Goal: Transaction & Acquisition: Obtain resource

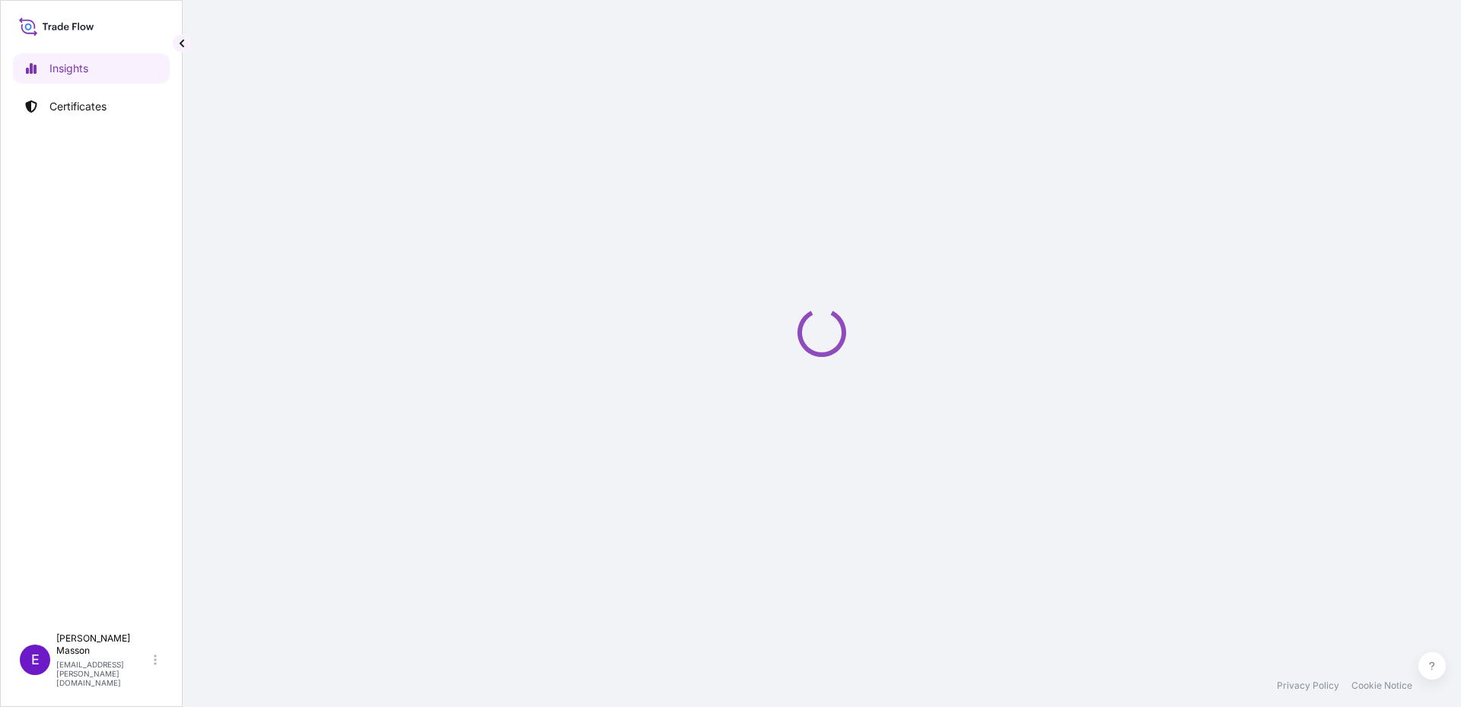
select select "2025"
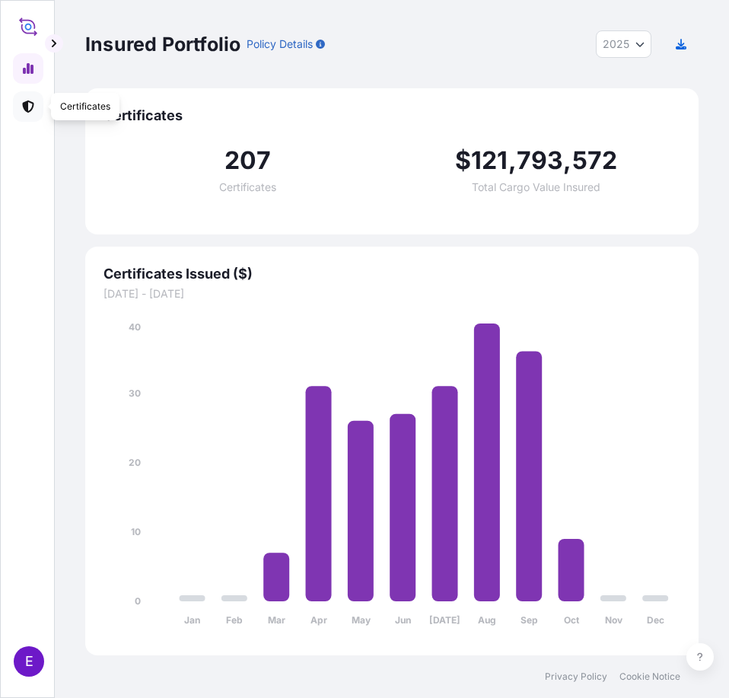
click at [31, 110] on icon at bounding box center [27, 106] width 11 height 12
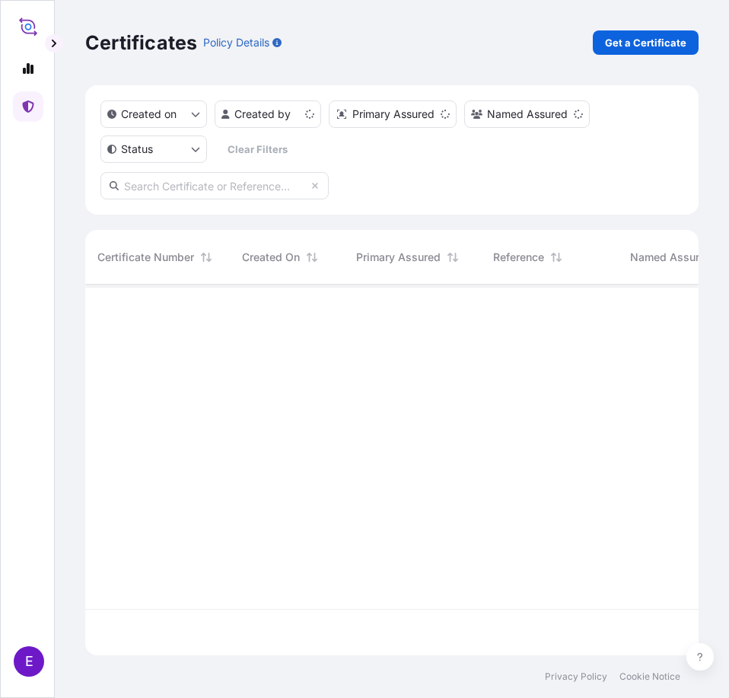
scroll to position [367, 602]
click at [628, 41] on p "Get a Certificate" at bounding box center [645, 42] width 81 height 15
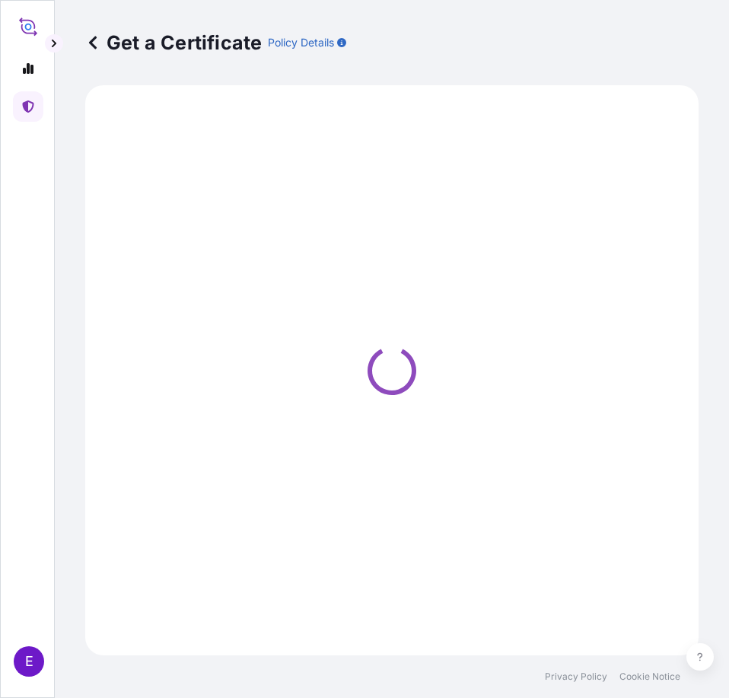
select select "Road / [GEOGRAPHIC_DATA]"
select select "Barge"
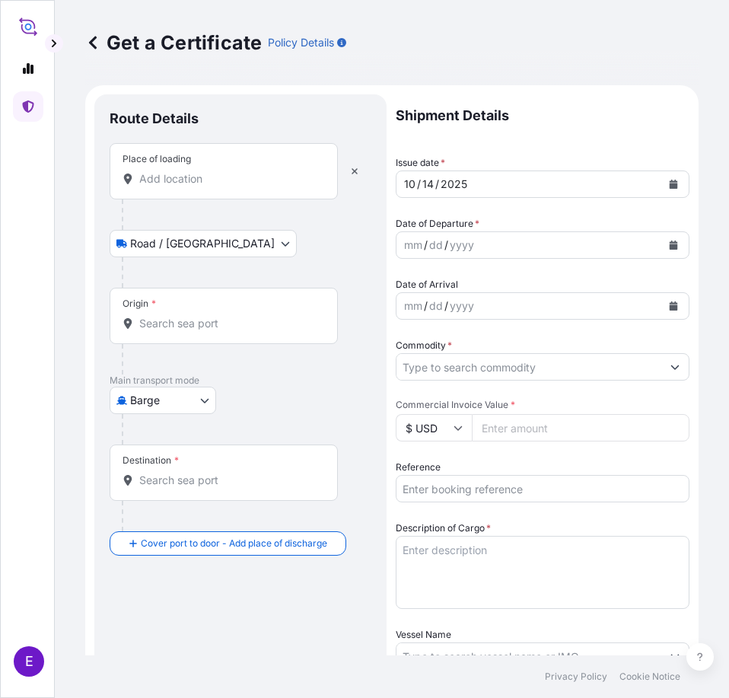
click at [174, 183] on input "Place of loading" at bounding box center [229, 178] width 180 height 15
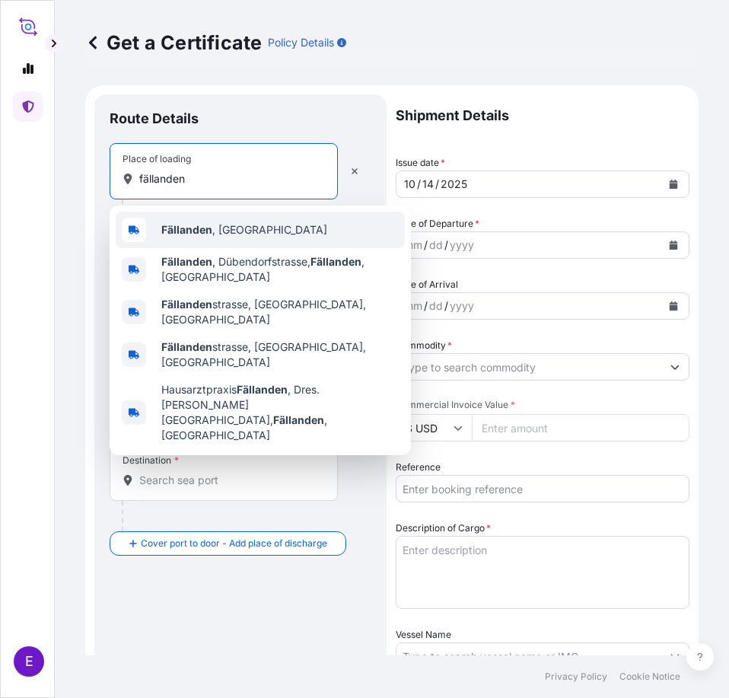
click at [187, 221] on div "[GEOGRAPHIC_DATA] , [GEOGRAPHIC_DATA]" at bounding box center [260, 230] width 289 height 37
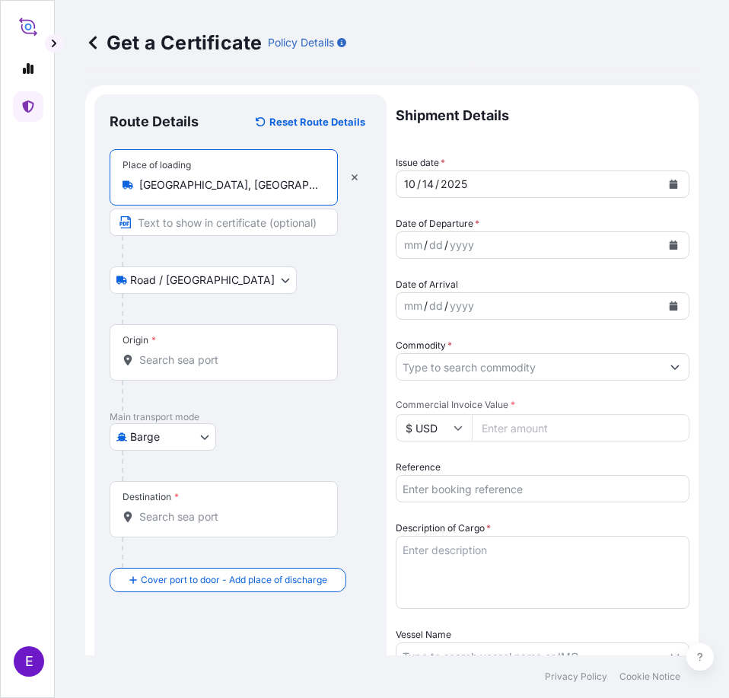
type input "[GEOGRAPHIC_DATA], [GEOGRAPHIC_DATA]"
click at [158, 363] on input "Origin *" at bounding box center [229, 359] width 180 height 15
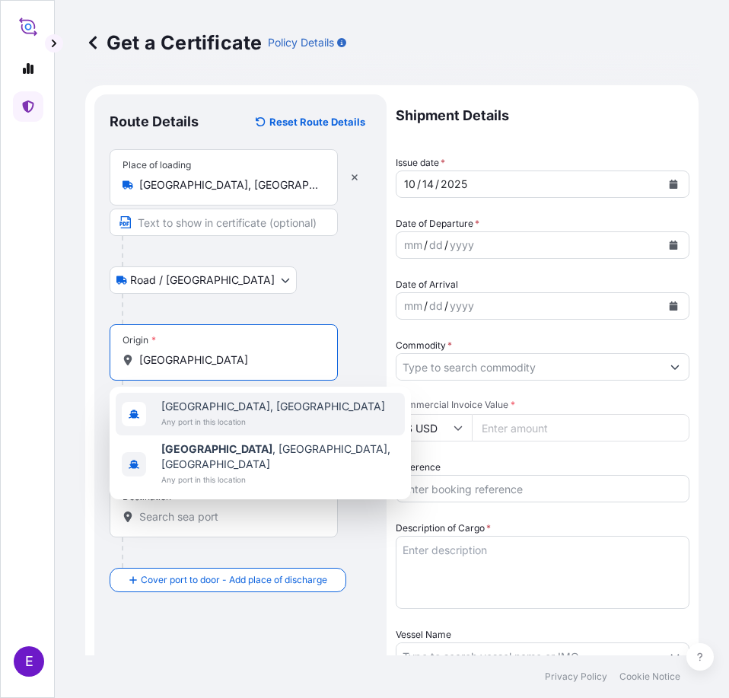
click at [185, 399] on span "[GEOGRAPHIC_DATA], [GEOGRAPHIC_DATA]" at bounding box center [273, 406] width 224 height 15
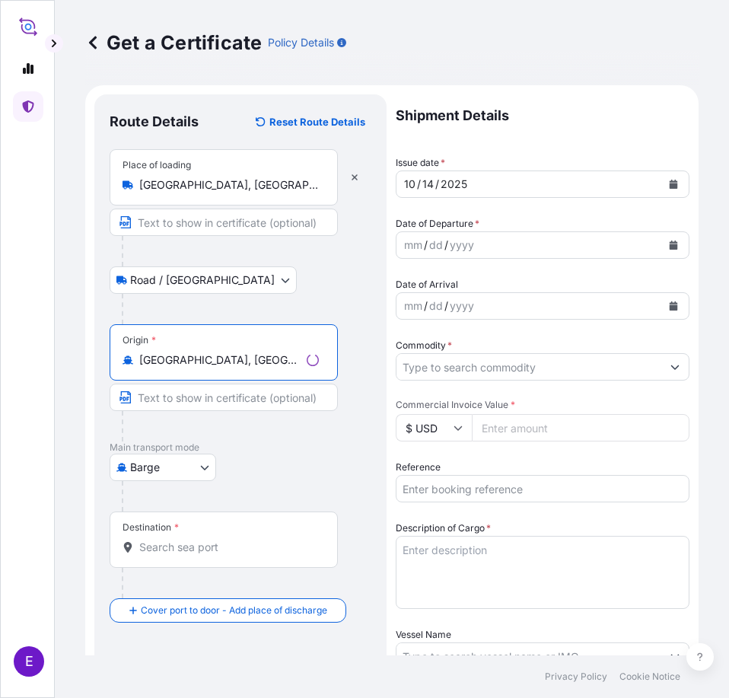
type input "[GEOGRAPHIC_DATA], [GEOGRAPHIC_DATA]"
click at [177, 472] on body "5 options available. 0 options available. 2 options available. E Get a Certific…" at bounding box center [364, 349] width 729 height 698
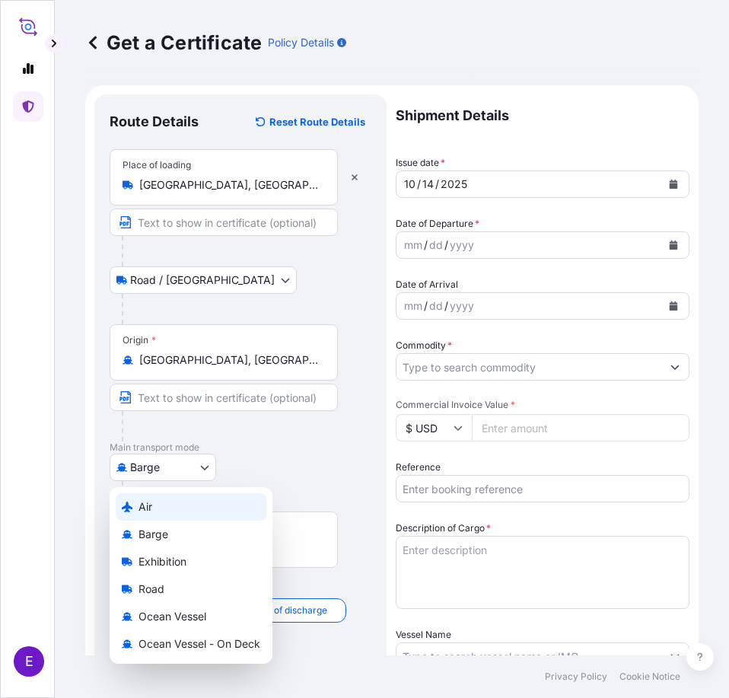
click at [170, 505] on div "Air" at bounding box center [191, 506] width 151 height 27
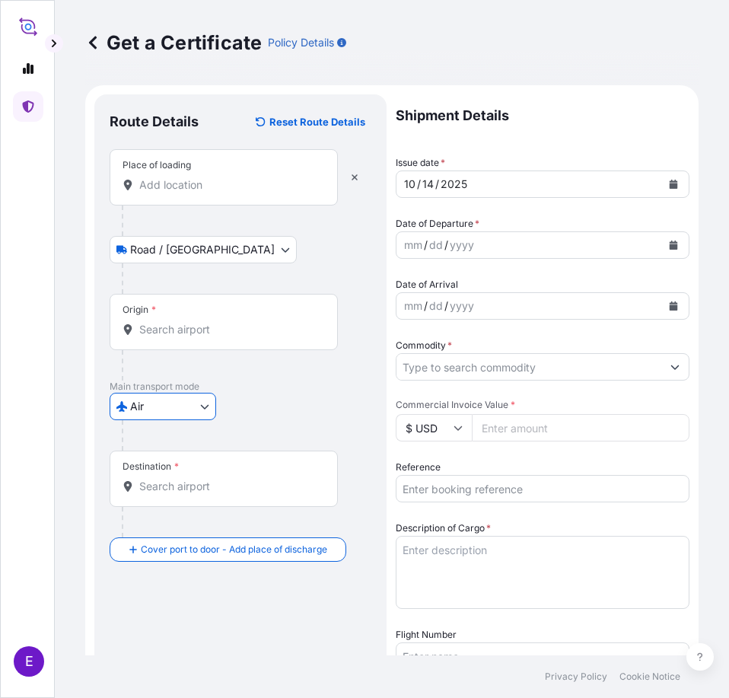
click at [172, 489] on input "Destination *" at bounding box center [229, 486] width 180 height 15
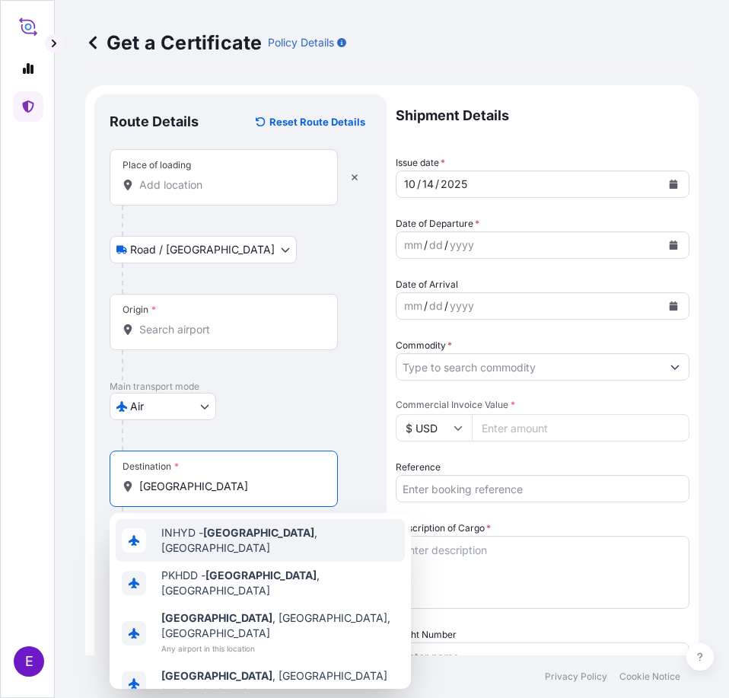
click at [199, 539] on span "INHYD - [GEOGRAPHIC_DATA] , [GEOGRAPHIC_DATA]" at bounding box center [279, 540] width 237 height 30
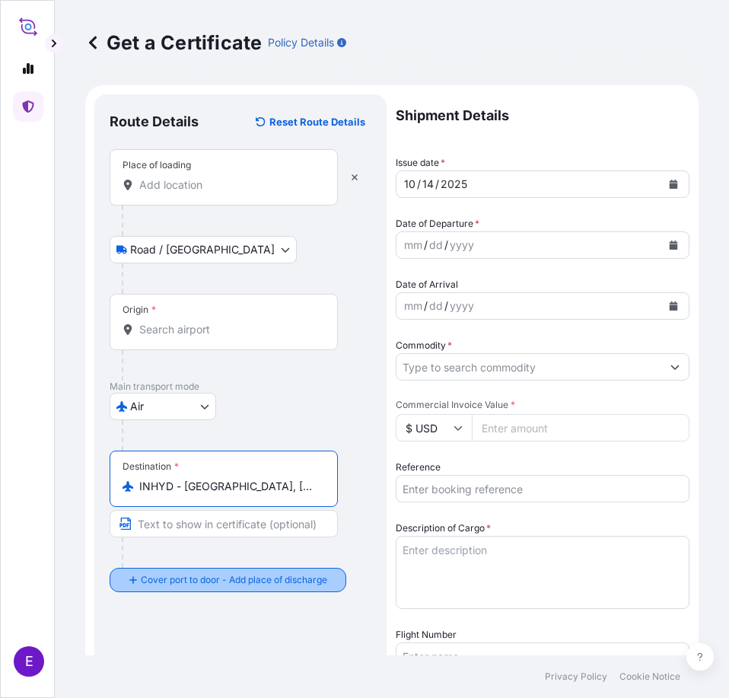
type input "INHYD - [GEOGRAPHIC_DATA], [GEOGRAPHIC_DATA]"
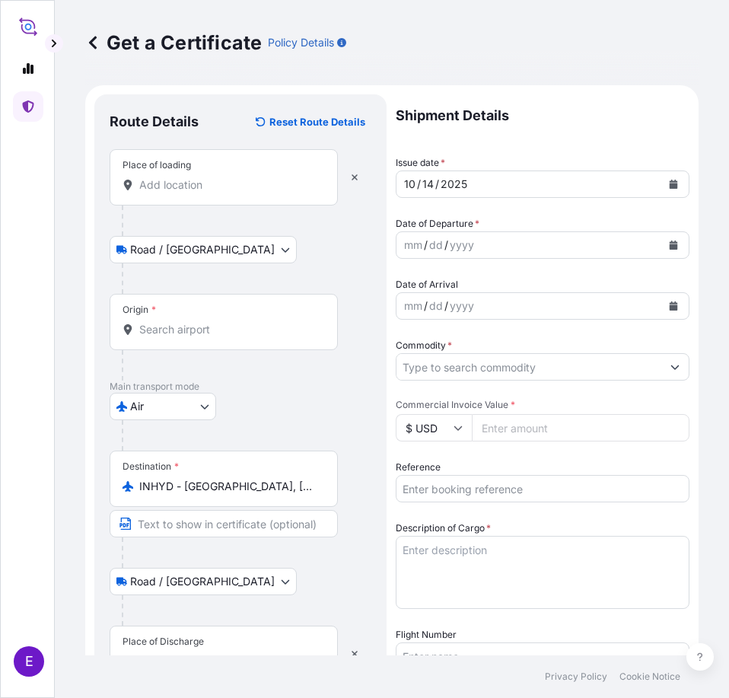
click at [161, 641] on div "Place of Discharge" at bounding box center [162, 641] width 81 height 12
click at [161, 654] on input "Place of Discharge" at bounding box center [229, 661] width 180 height 15
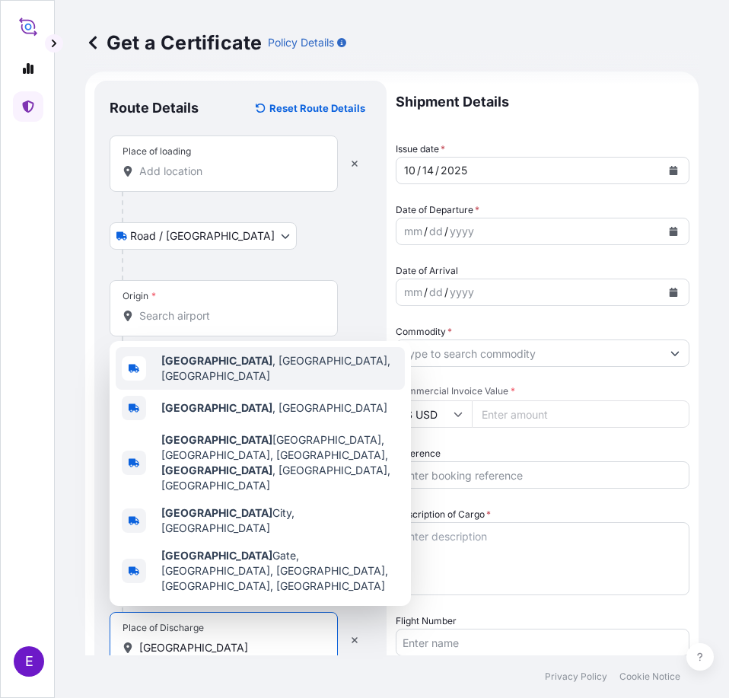
click at [251, 383] on span "[GEOGRAPHIC_DATA] , [GEOGRAPHIC_DATA], [GEOGRAPHIC_DATA]" at bounding box center [279, 368] width 237 height 30
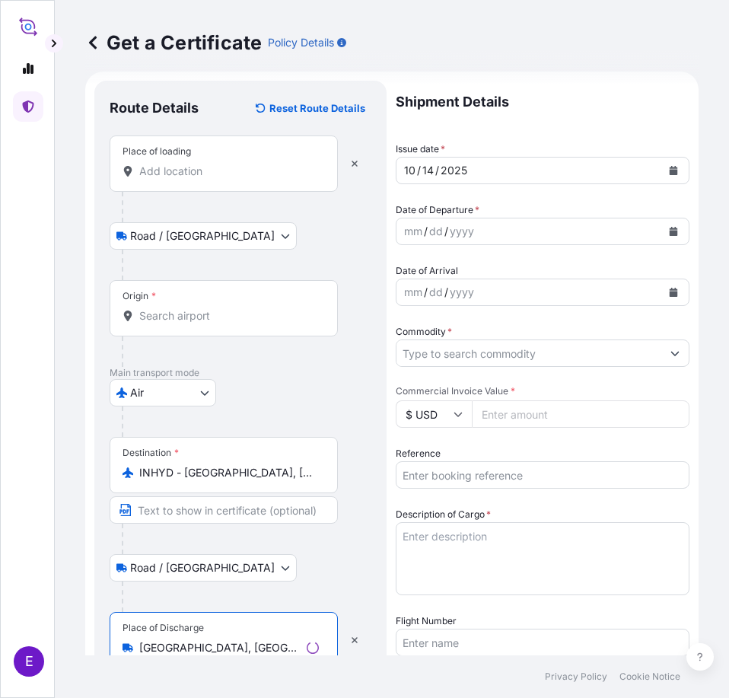
scroll to position [0, 0]
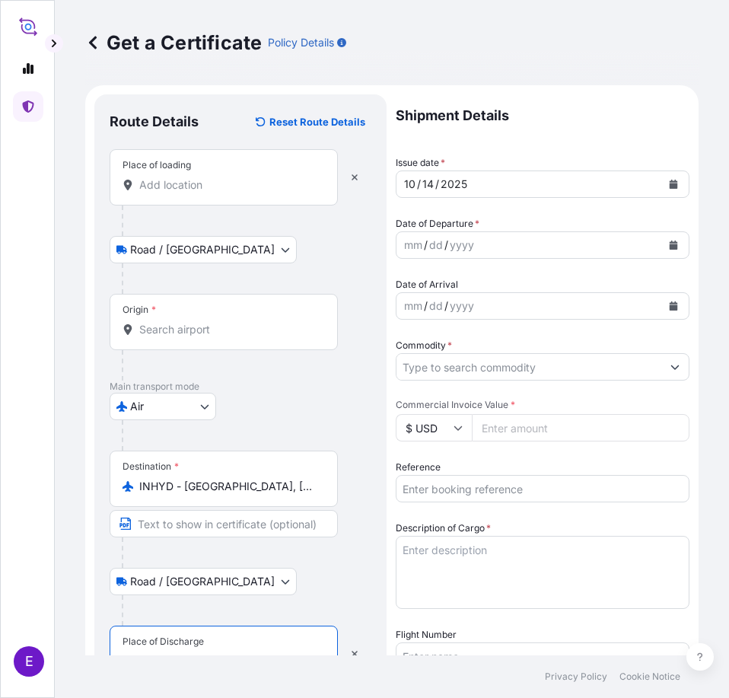
type input "[GEOGRAPHIC_DATA], [GEOGRAPHIC_DATA], [GEOGRAPHIC_DATA]"
click at [671, 188] on button "Calendar" at bounding box center [673, 184] width 24 height 24
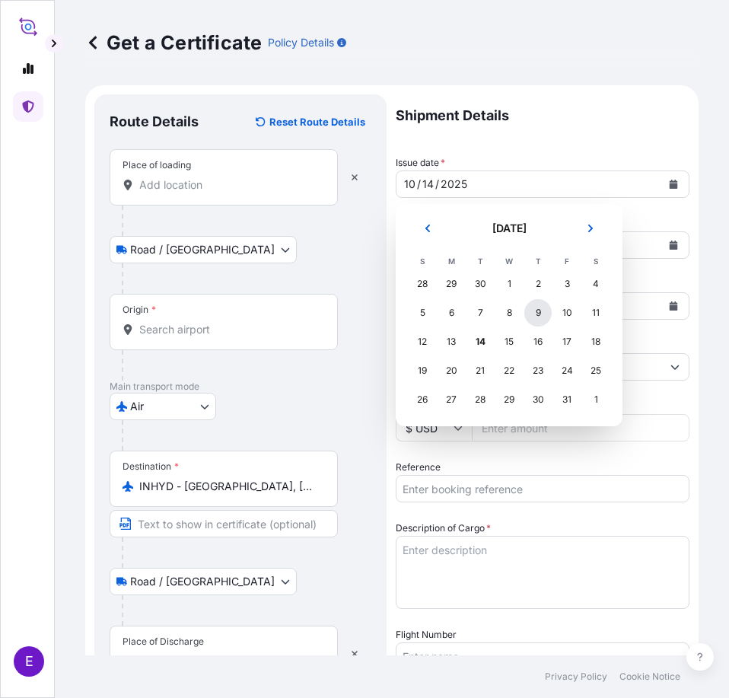
click at [536, 315] on div "9" at bounding box center [537, 312] width 27 height 27
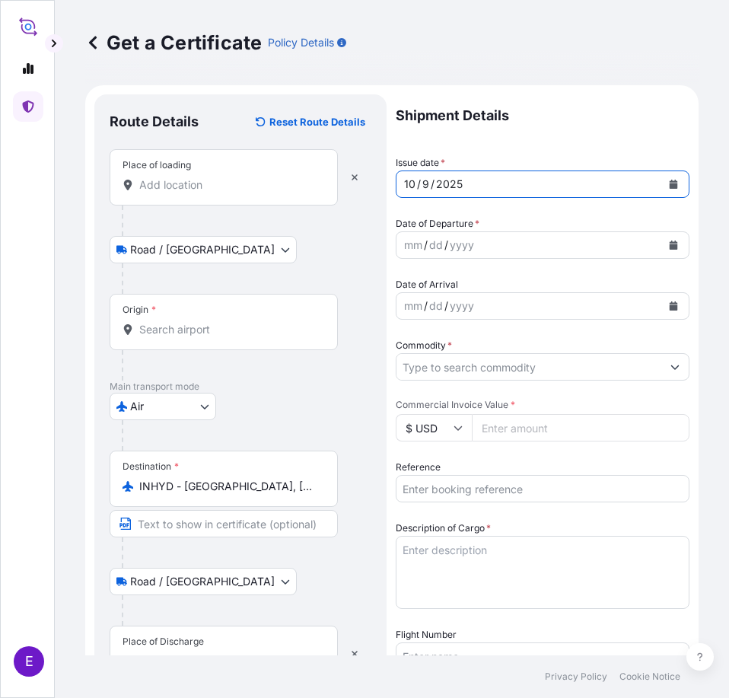
click at [669, 243] on icon "Calendar" at bounding box center [673, 244] width 9 height 9
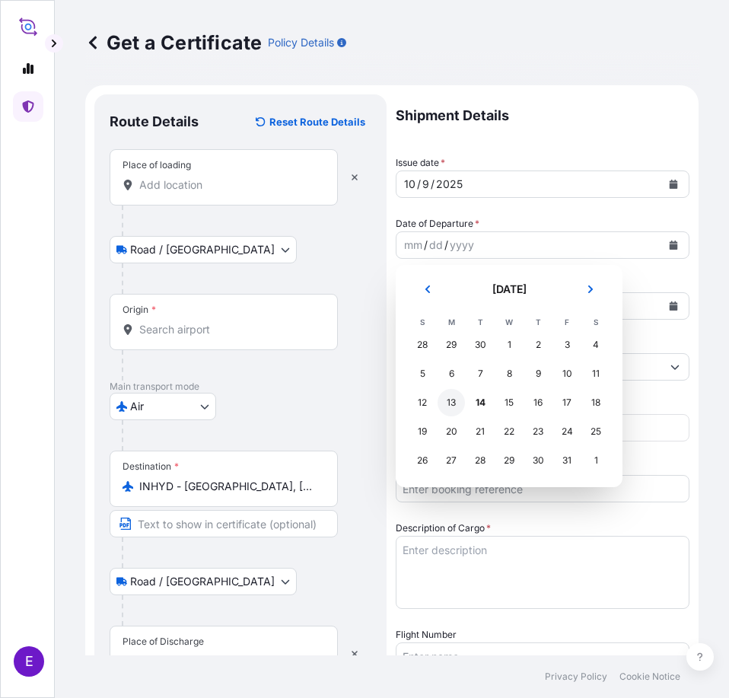
click at [453, 403] on div "13" at bounding box center [450, 402] width 27 height 27
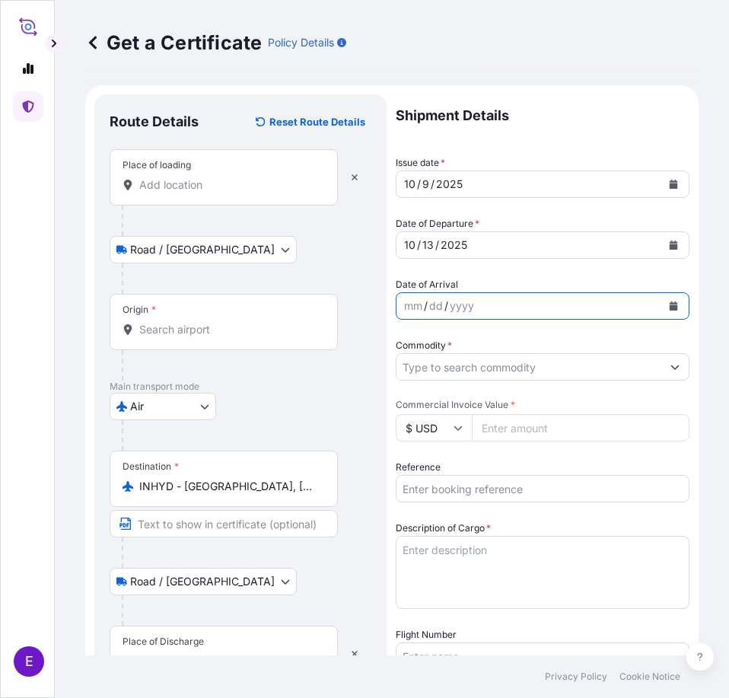
click at [670, 308] on icon "Calendar" at bounding box center [674, 305] width 8 height 9
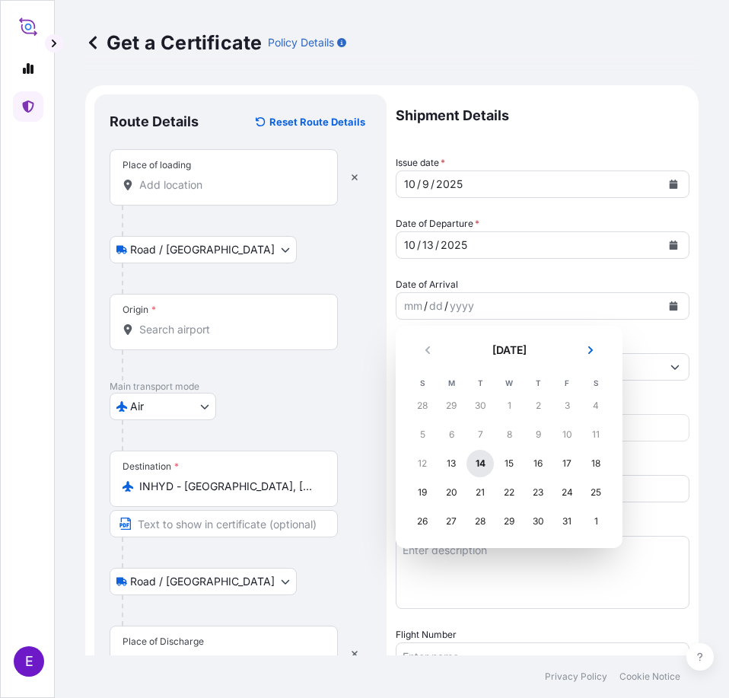
click at [474, 462] on div "14" at bounding box center [479, 463] width 27 height 27
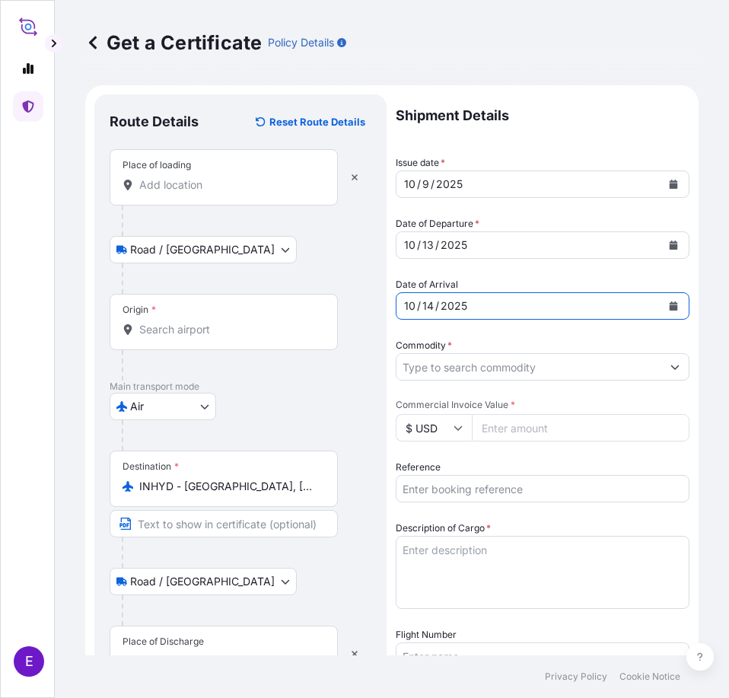
click at [670, 362] on icon "Show suggestions" at bounding box center [674, 366] width 9 height 9
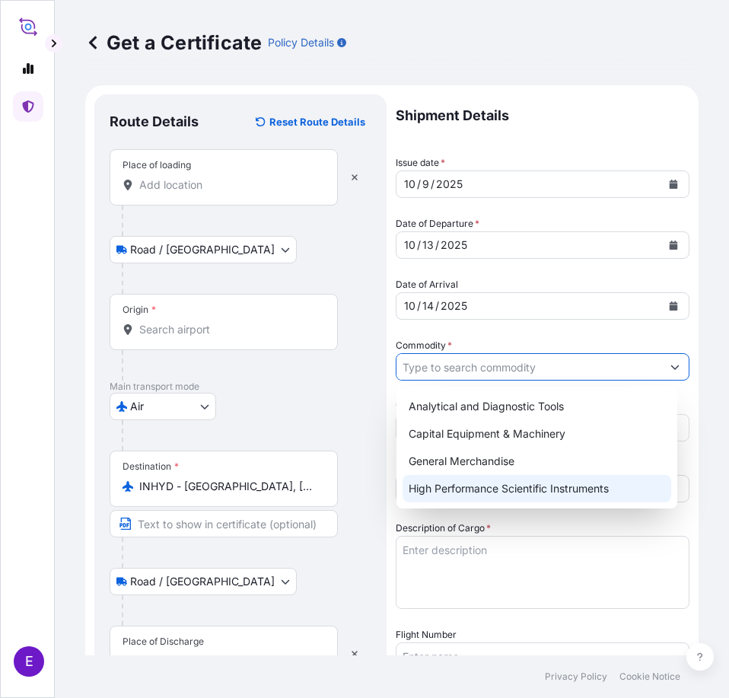
click at [484, 484] on div "High Performance Scientific Instruments" at bounding box center [536, 488] width 269 height 27
type input "High Performance Scientific Instruments"
click at [421, 498] on div "High Performance Scientific Instruments" at bounding box center [536, 488] width 269 height 27
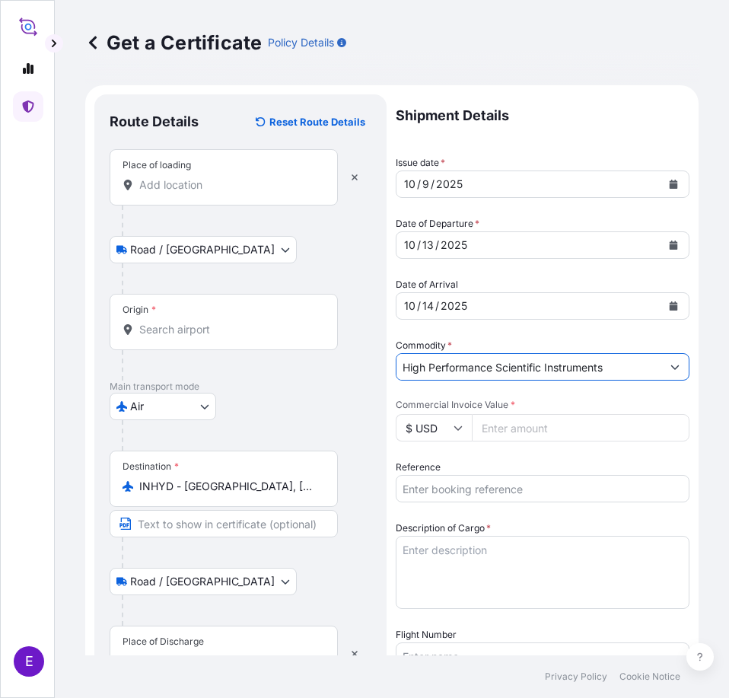
click at [504, 437] on input "Commercial Invoice Value *" at bounding box center [581, 427] width 218 height 27
paste input "467500"
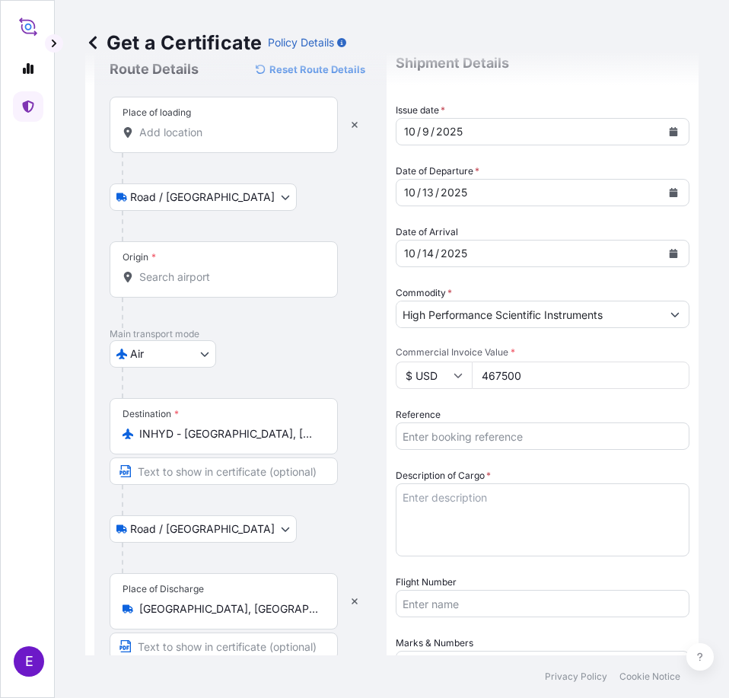
scroll to position [76, 0]
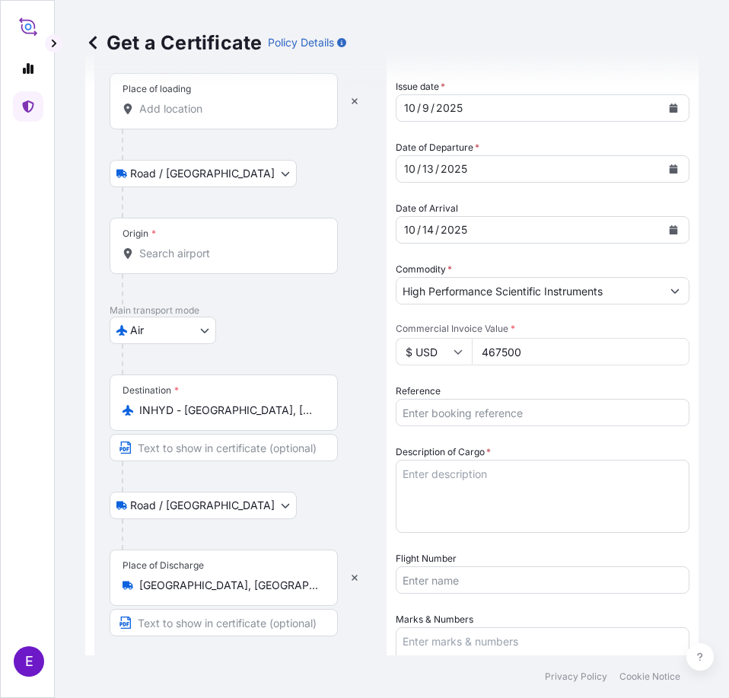
type input "467500"
click at [472, 405] on input "Reference" at bounding box center [543, 412] width 294 height 27
type input "5104224"
click at [485, 466] on textarea "Description of Cargo *" at bounding box center [543, 496] width 294 height 73
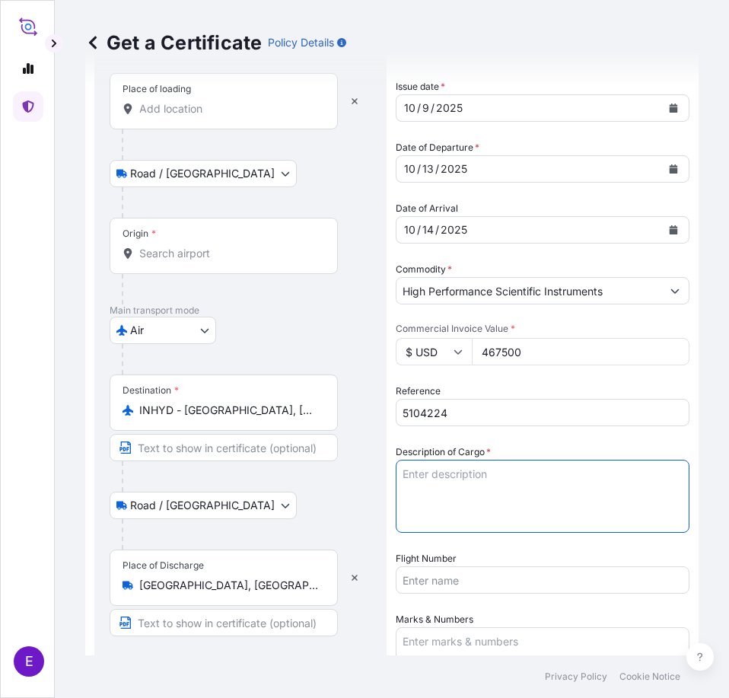
paste textarea "AV 4600 1 PC AVANCE NEO 600MHZ NMR SPECTROMETER AS PER PURCHASE ORDER NO.416000…"
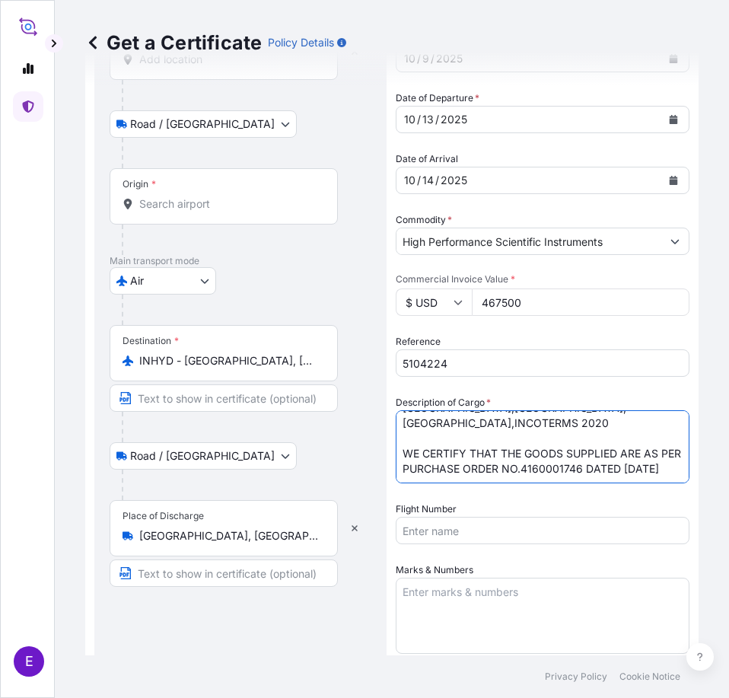
scroll to position [304, 0]
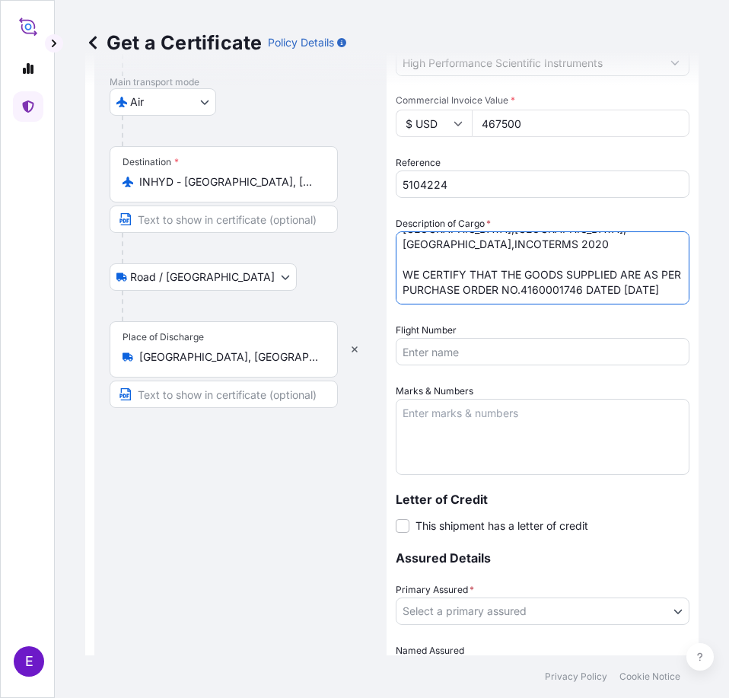
type textarea "AV 4600 1 PC AVANCE NEO 600MHZ NMR SPECTROMETER AS PER PURCHASE ORDER NO.416000…"
click at [512, 348] on input "Flight Number" at bounding box center [543, 351] width 294 height 27
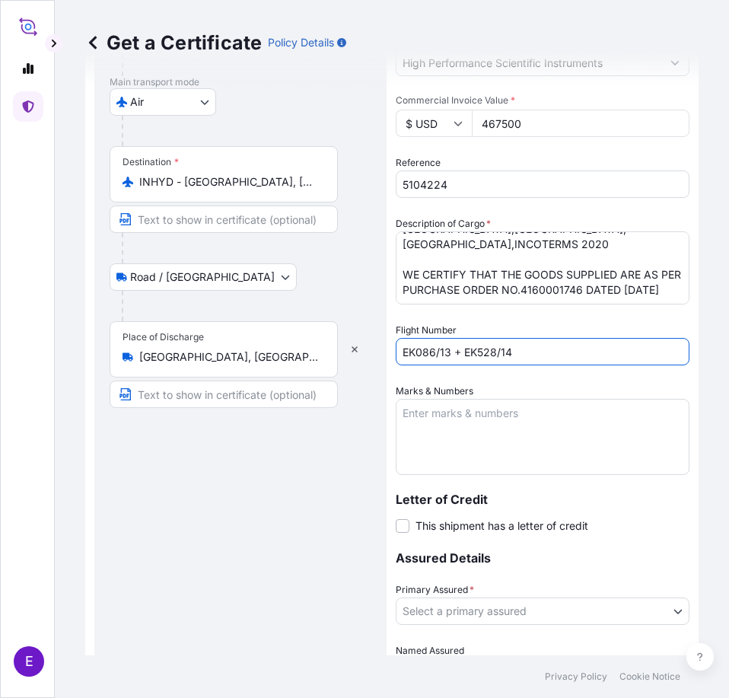
type input "EK086/13 + EK528/14"
click at [506, 456] on textarea "Marks & Numbers" at bounding box center [543, 437] width 294 height 76
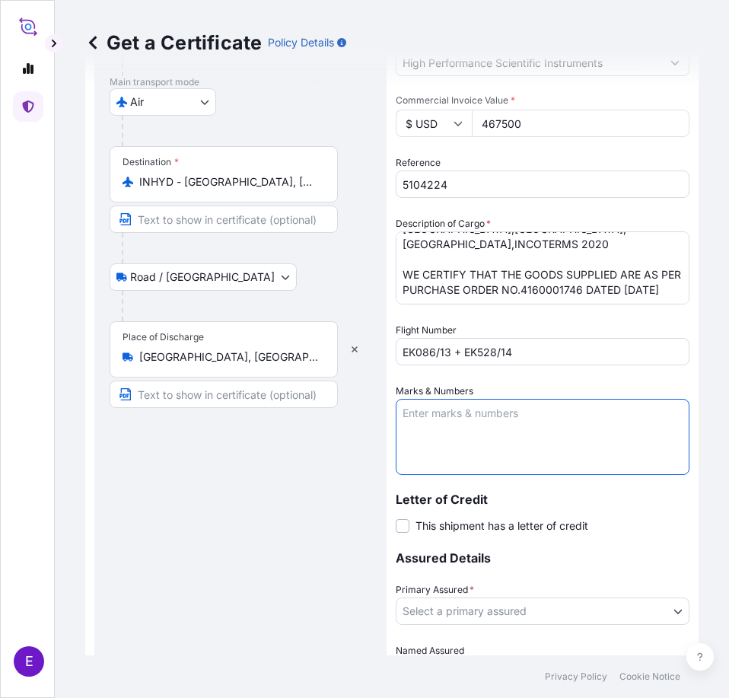
paste textarea "LC Number : 0040NMLC0008026 dated [DATE] Issuing bank : [SWIFT_CODE]"
type textarea "LC Number : 0040NMLC0008026 dated [DATE] Issuing bank : [SWIFT_CODE]"
click at [406, 526] on span at bounding box center [403, 526] width 14 height 14
click at [396, 517] on input "This shipment has a letter of credit" at bounding box center [396, 517] width 0 height 0
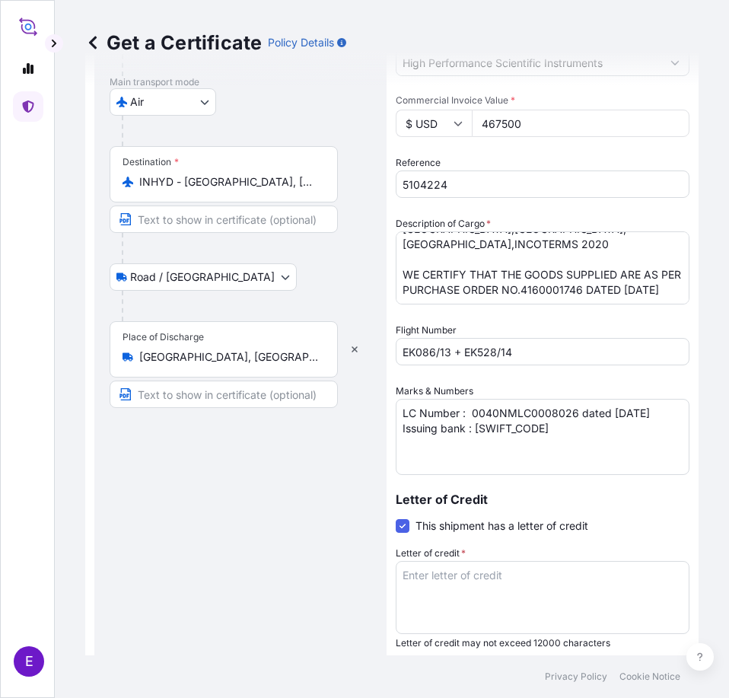
drag, startPoint x: 501, startPoint y: 600, endPoint x: 485, endPoint y: 552, distance: 49.8
click at [501, 600] on textarea "Letter of credit *" at bounding box center [543, 597] width 294 height 73
paste textarea "COVERING INSTITUTE CARGO CLAUSE (A), WITH EXTENDED COVER FOR TRANSSHIPMENT RISK…"
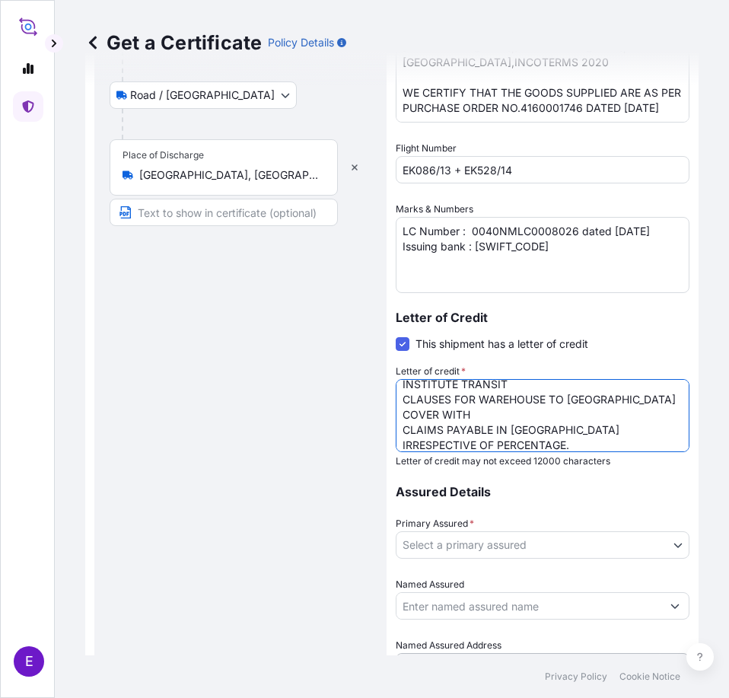
scroll to position [581, 0]
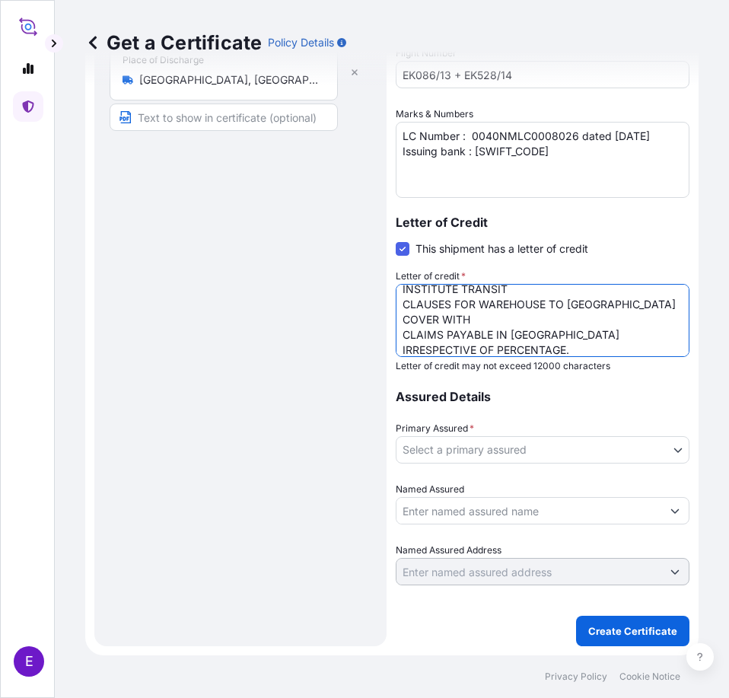
type textarea "COVERING INSTITUTE CARGO CLAUSE (A), WITH EXTENDED COVER FOR TRANSSHIPMENT RISK…"
click at [476, 440] on body "E Get a Certificate Policy Details Route Details Reset Route Details Place of l…" at bounding box center [364, 349] width 729 height 698
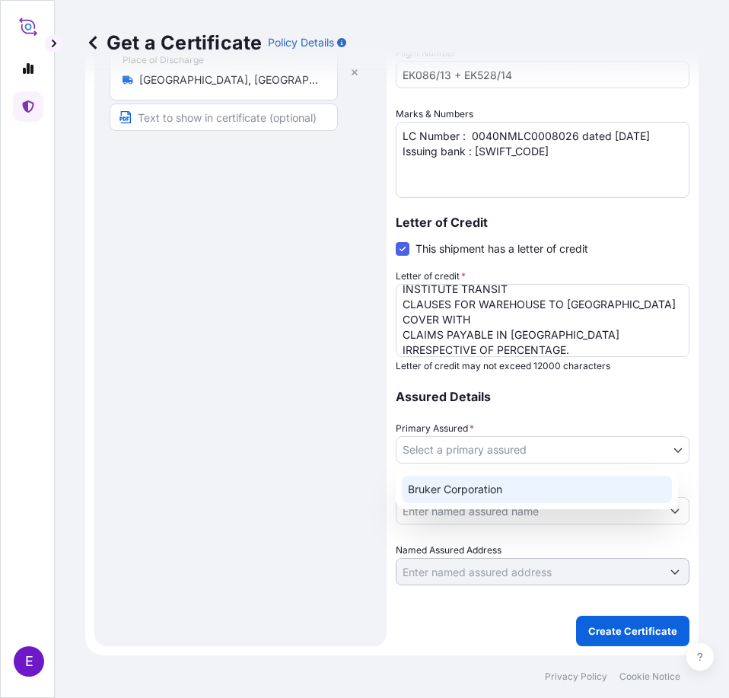
click at [470, 486] on div "Bruker Corporation" at bounding box center [537, 489] width 270 height 27
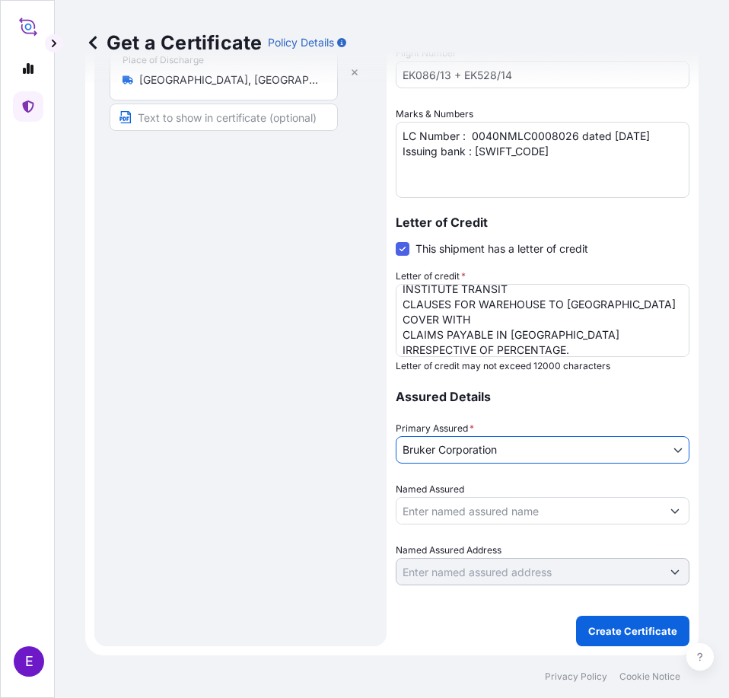
click at [493, 520] on input "Named Assured" at bounding box center [528, 510] width 265 height 27
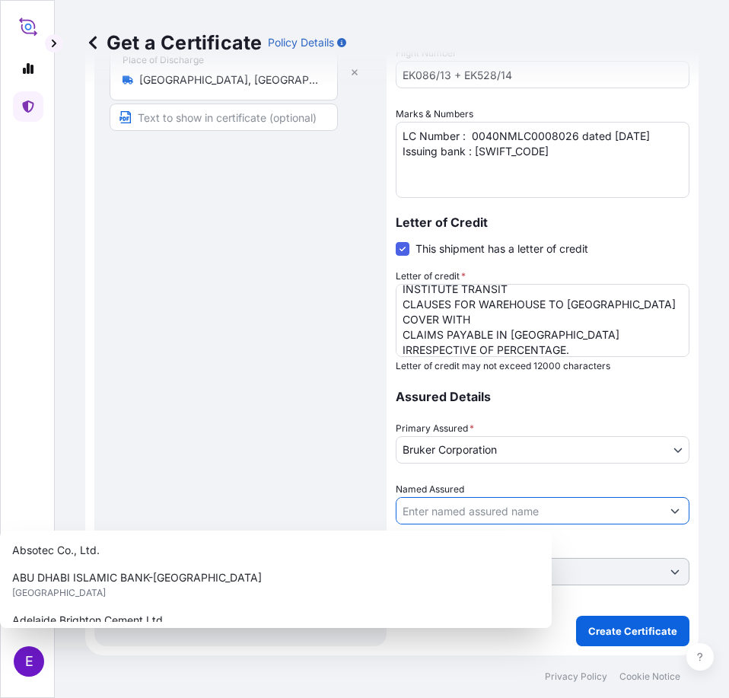
paste input "CRAMSN RESEARCH PARK PRIVATE LIMITED [STREET_ADDRESS]"
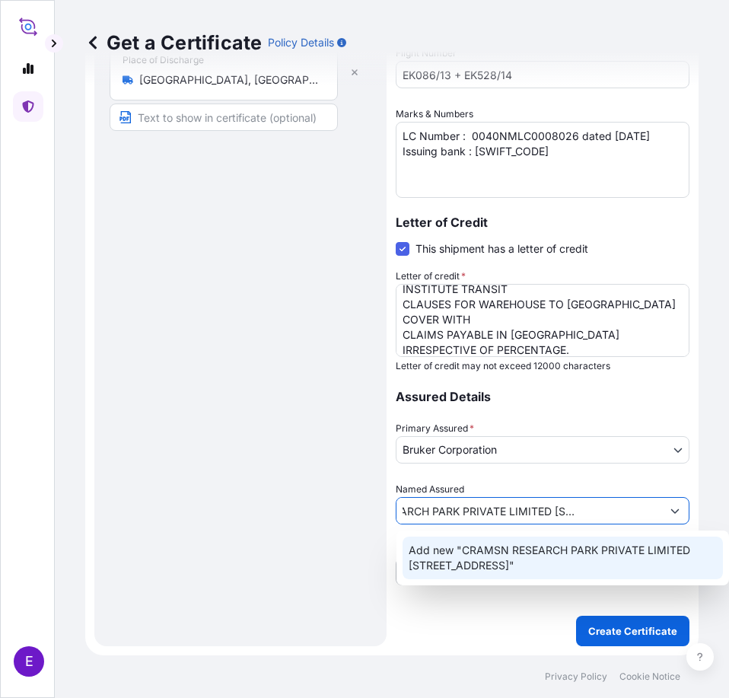
click at [469, 564] on span "Add new "CRAMSN RESEARCH PARK PRIVATE LIMITED [STREET_ADDRESS]"" at bounding box center [563, 557] width 308 height 30
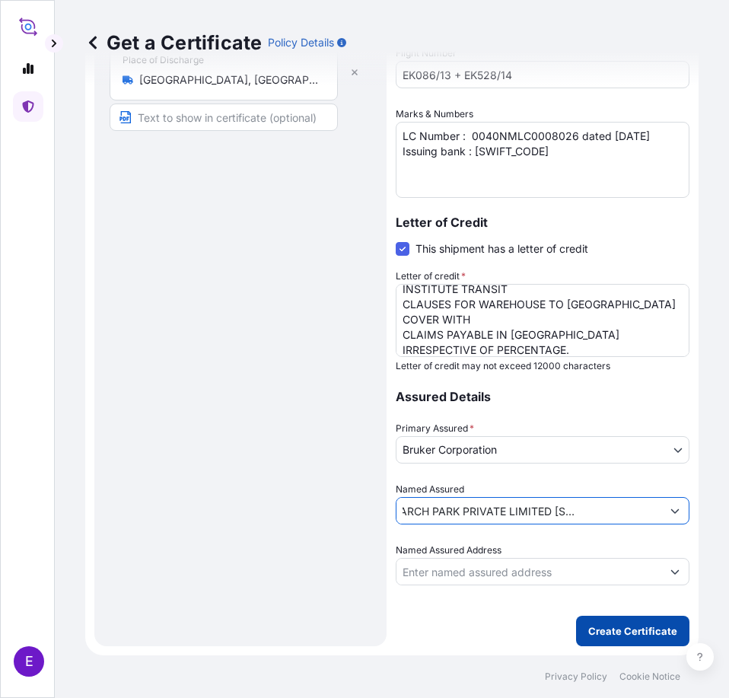
type input "CRAMSN RESEARCH PARK PRIVATE LIMITED [STREET_ADDRESS]"
click at [618, 626] on p "Create Certificate" at bounding box center [632, 630] width 89 height 15
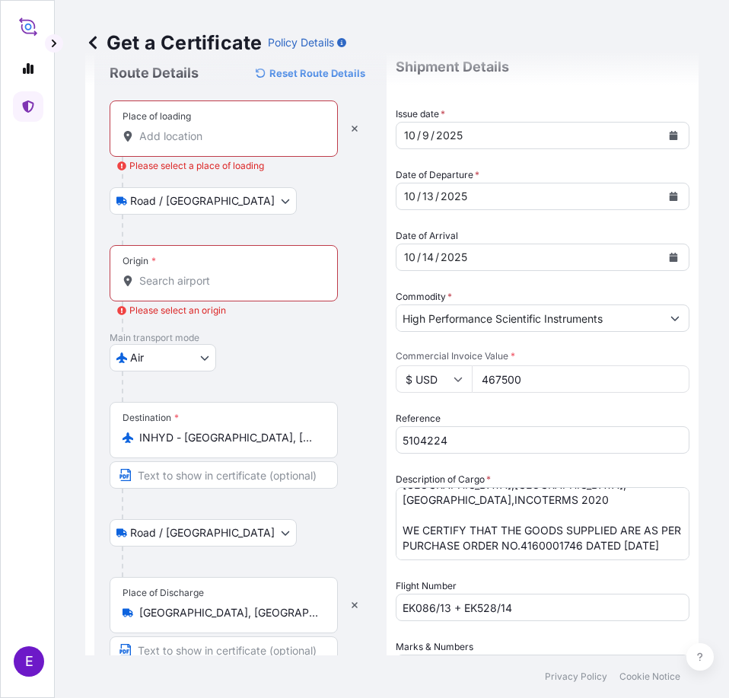
scroll to position [0, 0]
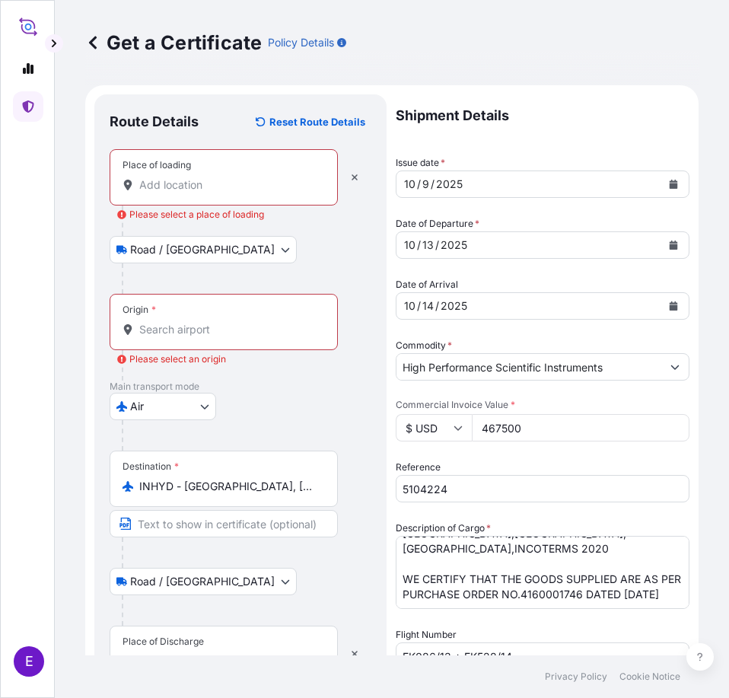
click at [216, 332] on input "Origin * Please select an origin" at bounding box center [229, 329] width 180 height 15
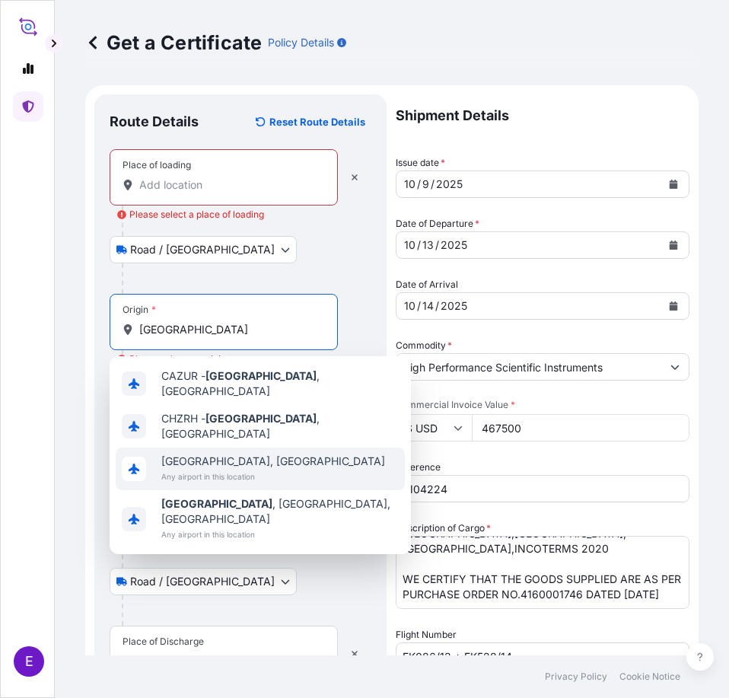
click at [255, 453] on span "[GEOGRAPHIC_DATA], [GEOGRAPHIC_DATA]" at bounding box center [273, 460] width 224 height 15
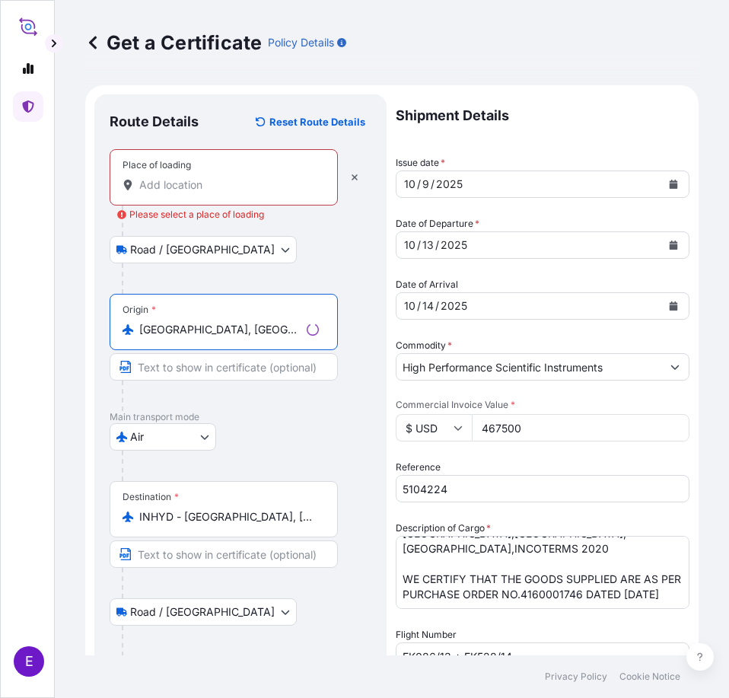
type input "[GEOGRAPHIC_DATA], [GEOGRAPHIC_DATA]"
click at [195, 173] on div "Place of loading" at bounding box center [224, 177] width 228 height 56
click at [195, 177] on input "Place of loading Please select a place of loading" at bounding box center [229, 184] width 180 height 15
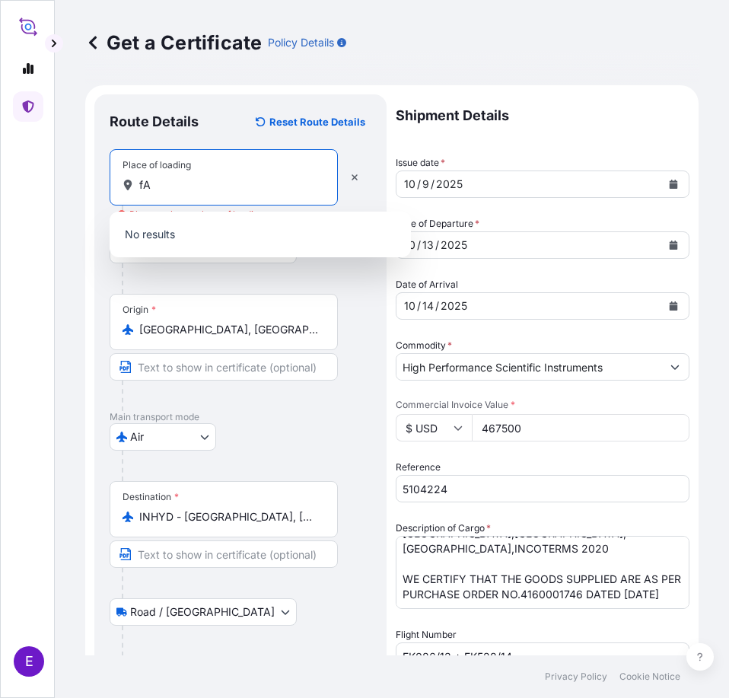
type input "f"
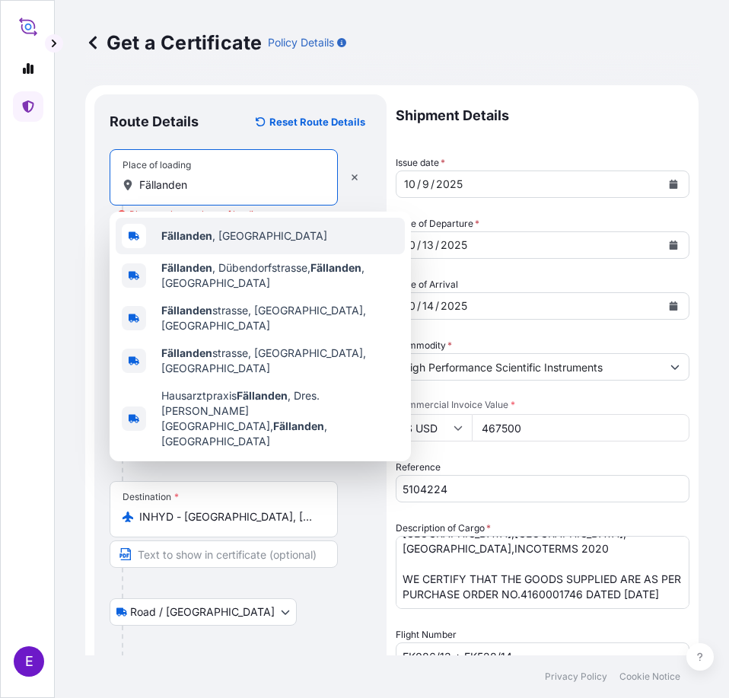
click at [201, 239] on b "Fällanden" at bounding box center [186, 235] width 51 height 13
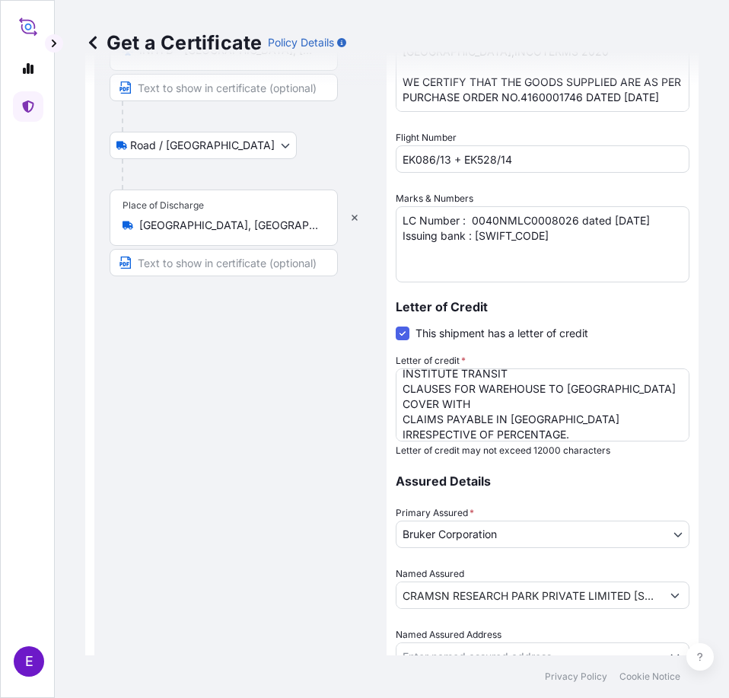
scroll to position [581, 0]
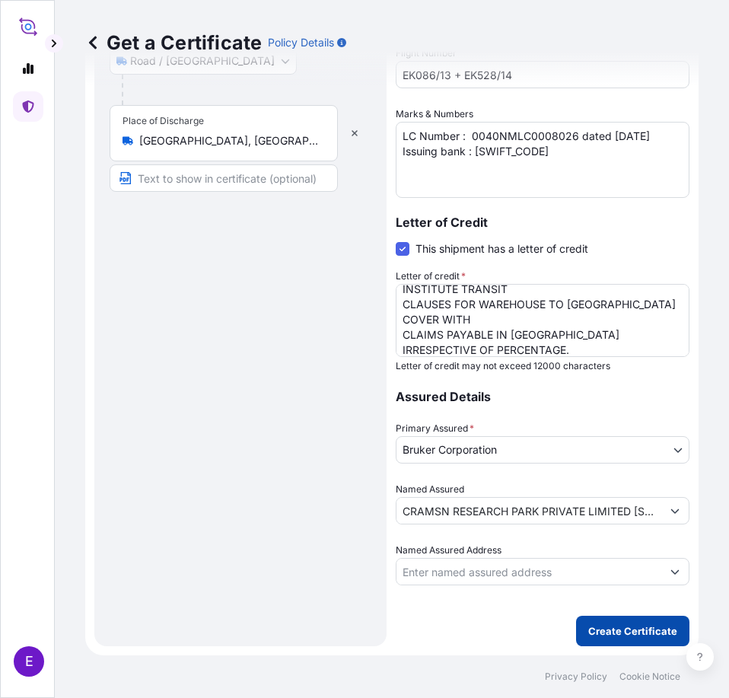
type input "[GEOGRAPHIC_DATA], [GEOGRAPHIC_DATA]"
click at [613, 622] on button "Create Certificate" at bounding box center [632, 631] width 113 height 30
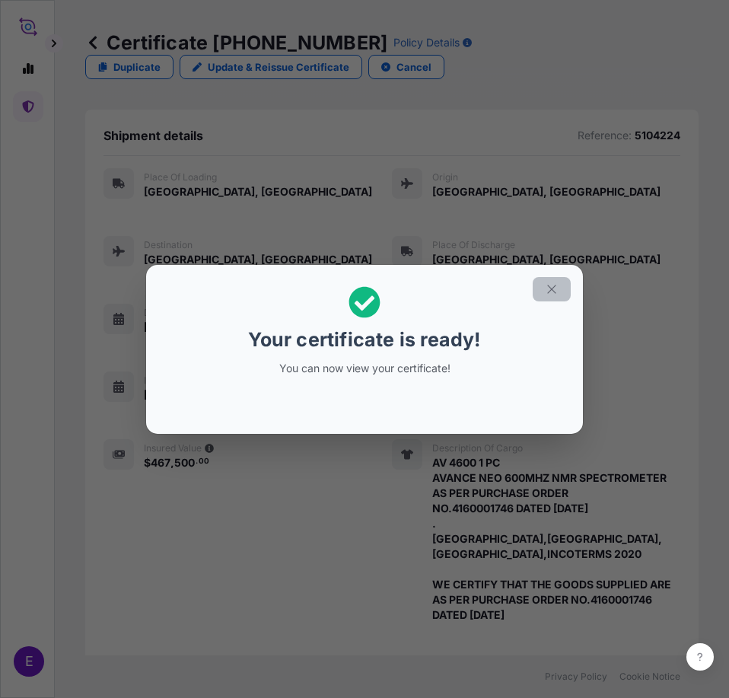
click at [562, 285] on button "button" at bounding box center [552, 289] width 38 height 24
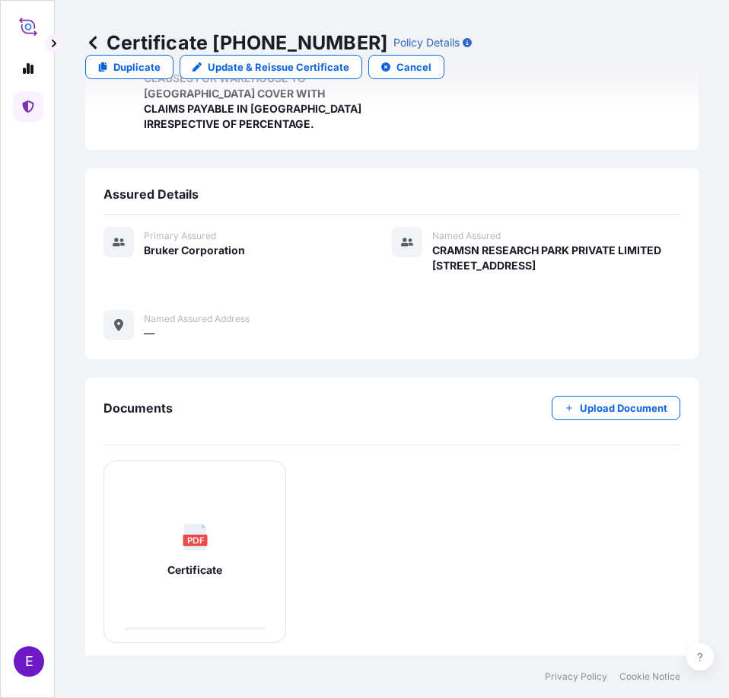
scroll to position [864, 0]
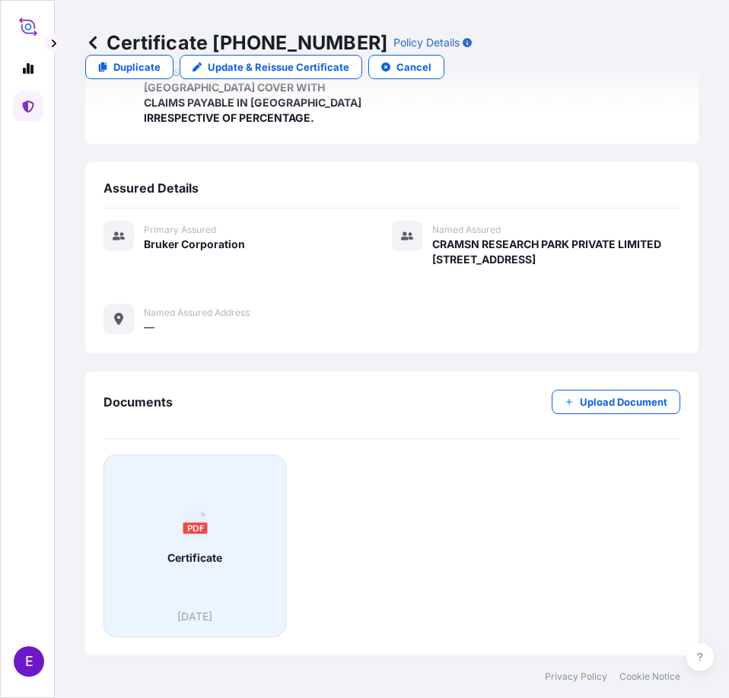
click at [238, 534] on div "PDF Certificate" at bounding box center [194, 538] width 157 height 142
